Goal: Download file/media

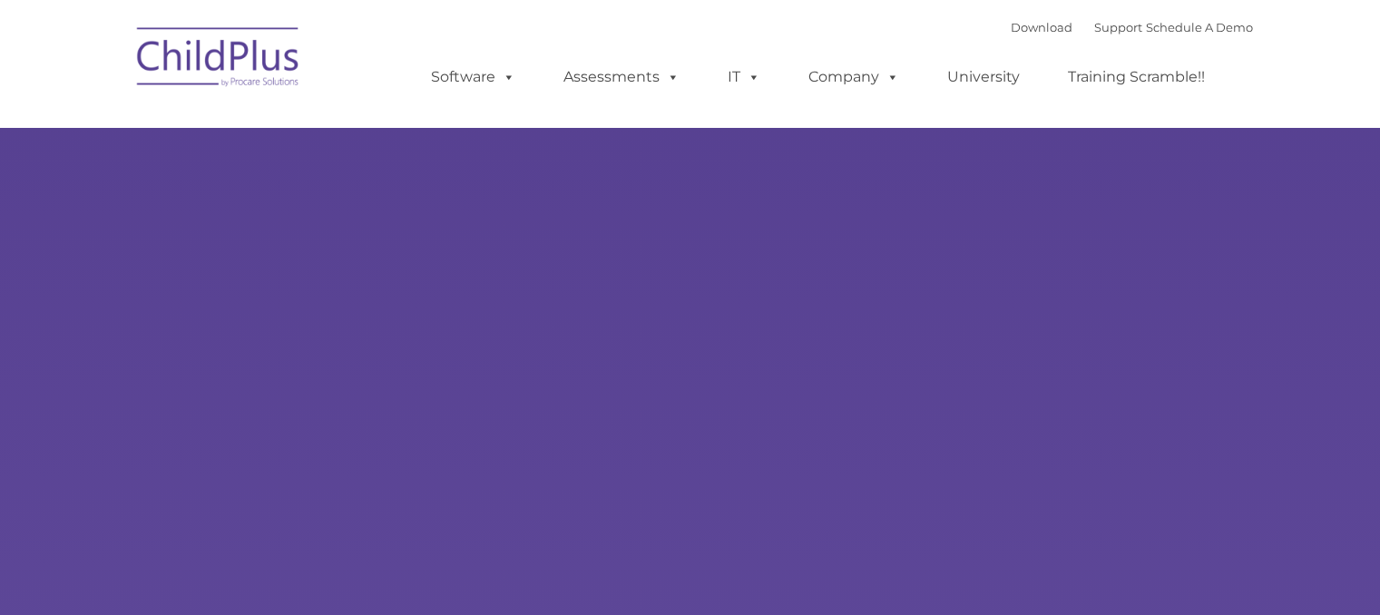
select select "MEDIUM"
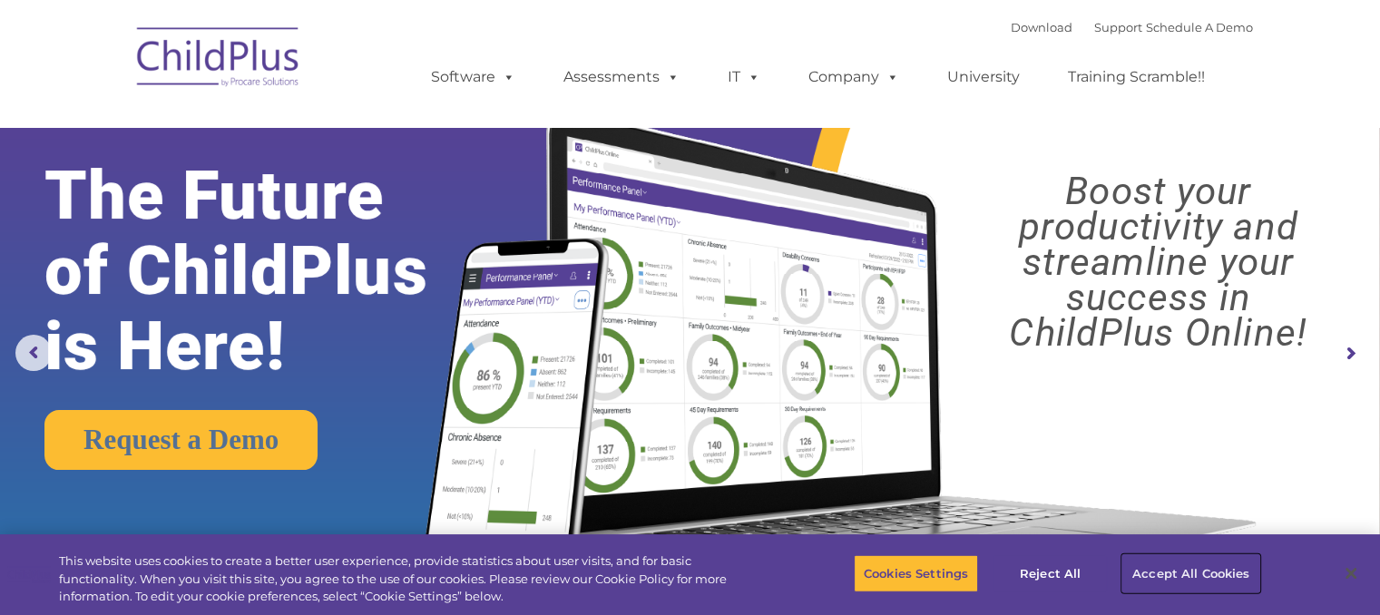
click at [1143, 584] on button "Accept All Cookies" at bounding box center [1190, 573] width 137 height 38
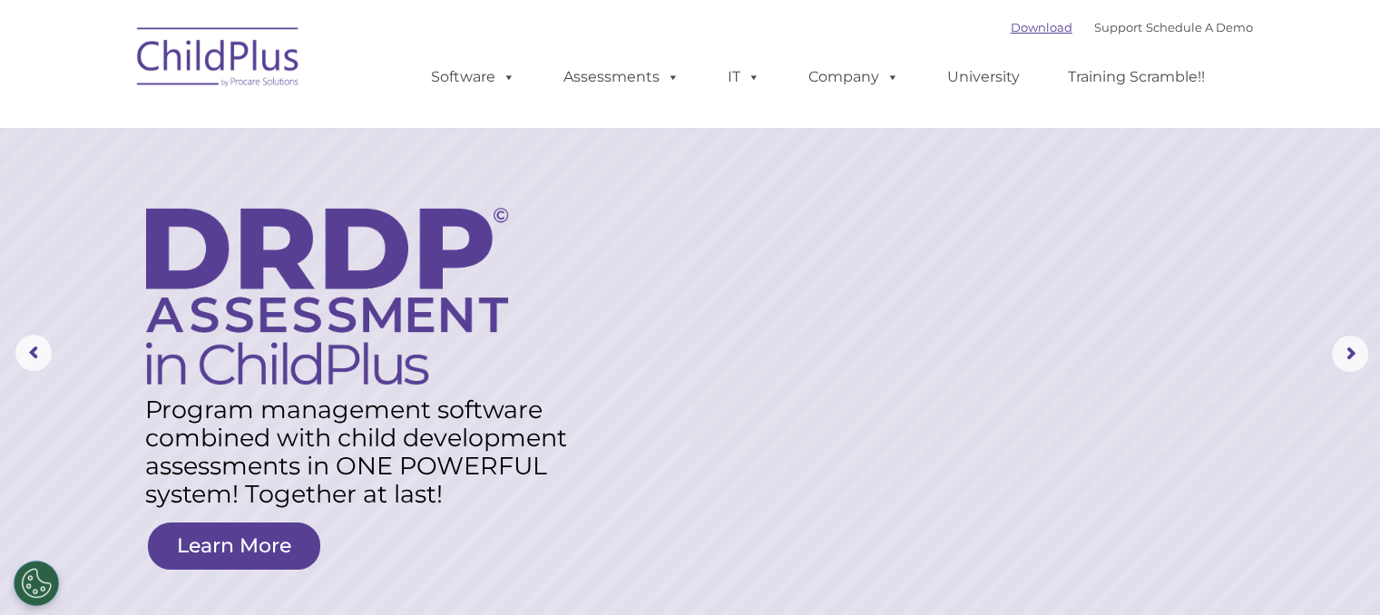
click at [1027, 26] on link "Download" at bounding box center [1041, 27] width 62 height 15
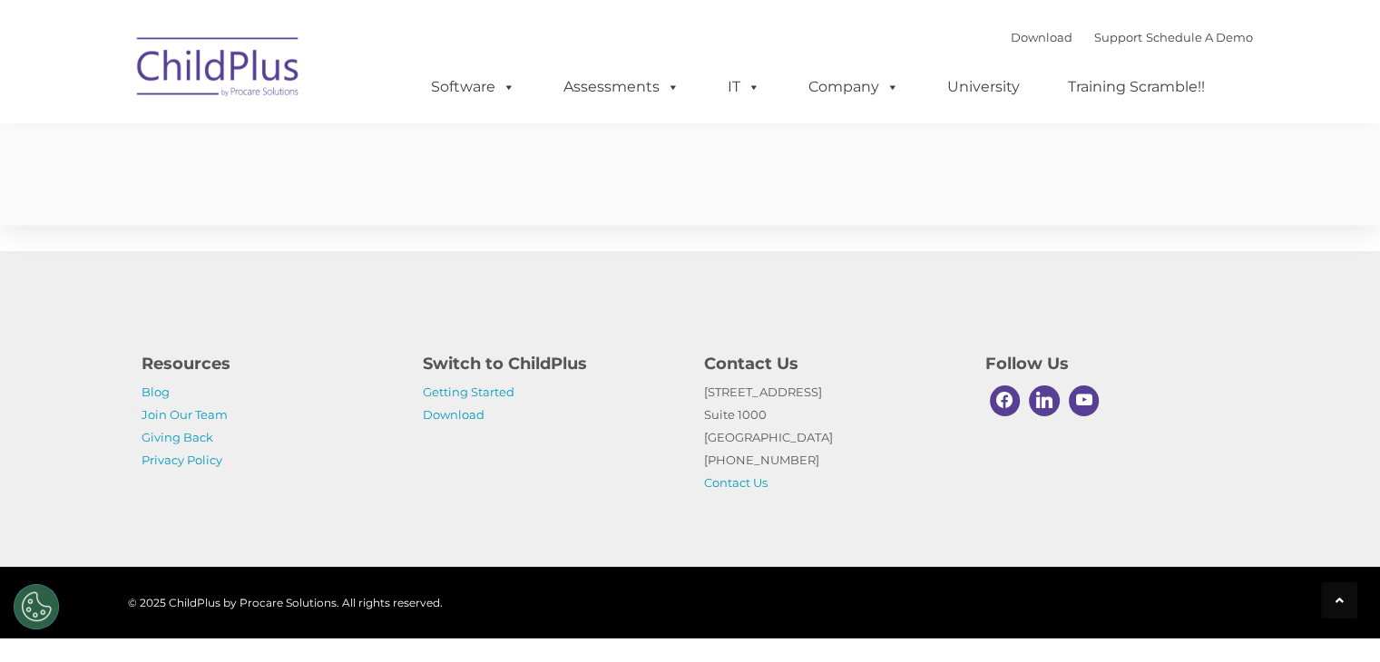
scroll to position [3325, 0]
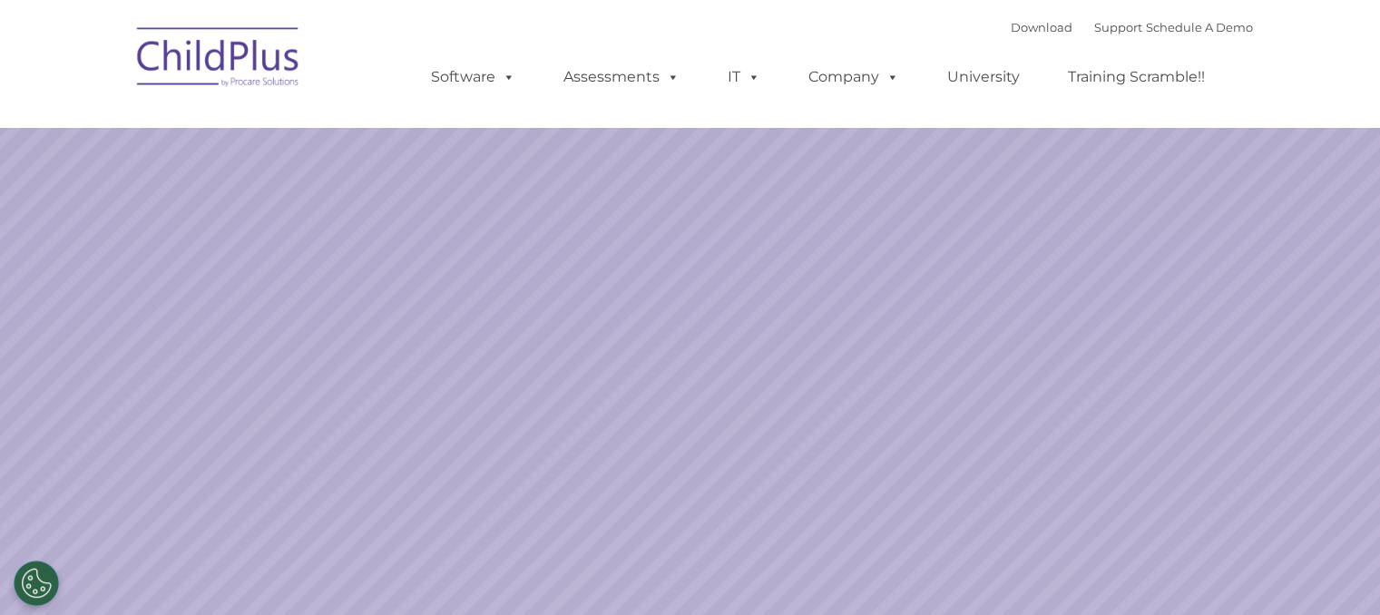
select select "MEDIUM"
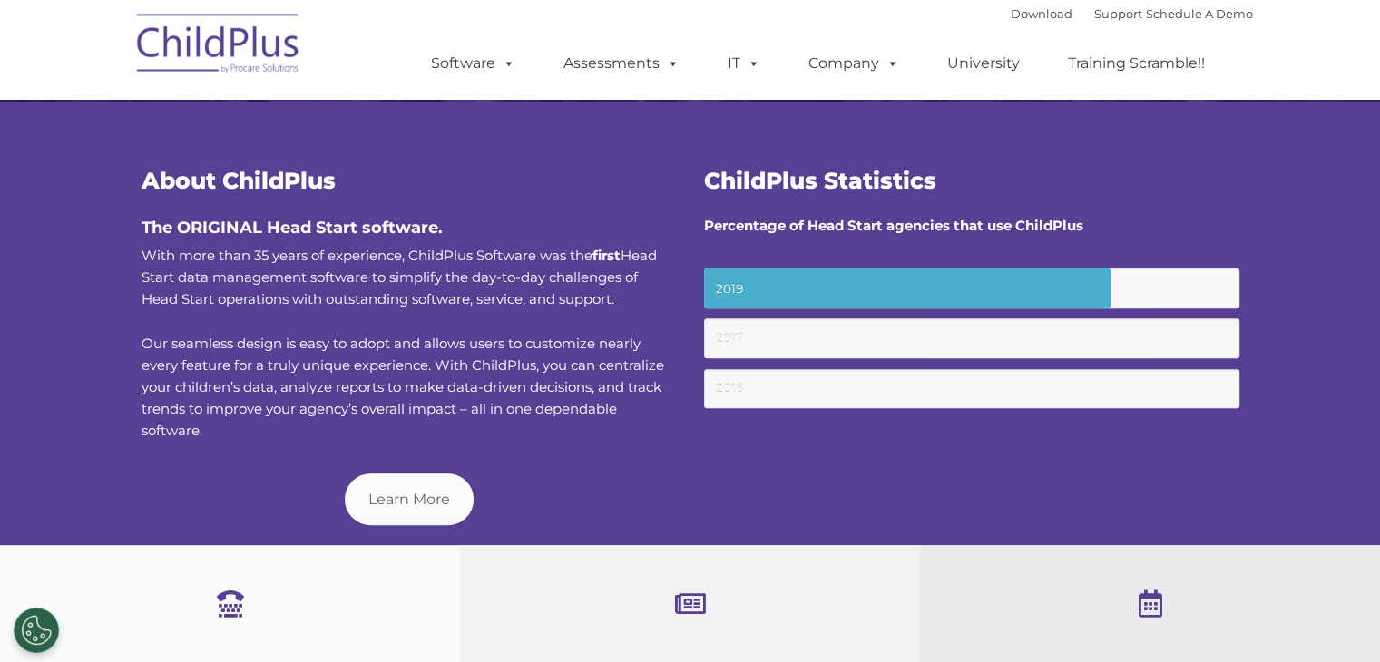
scroll to position [965, 0]
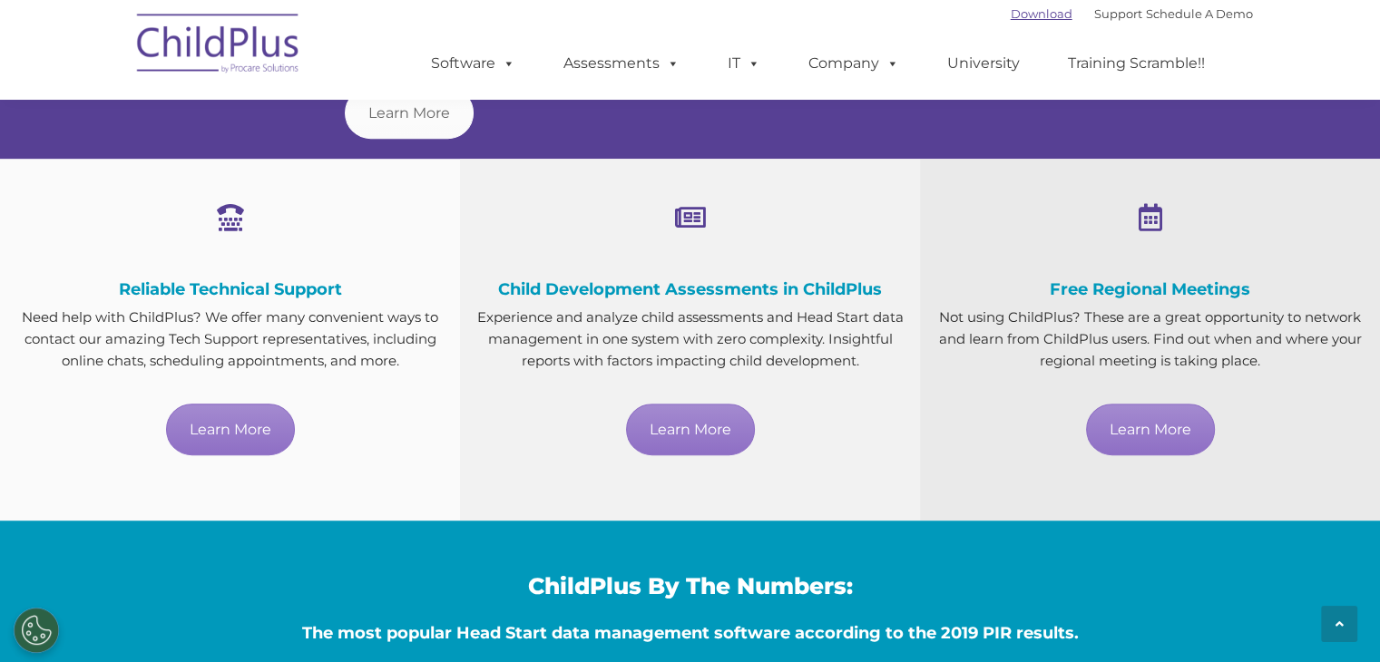
click at [1010, 9] on link "Download" at bounding box center [1041, 13] width 62 height 15
